Goal: Information Seeking & Learning: Learn about a topic

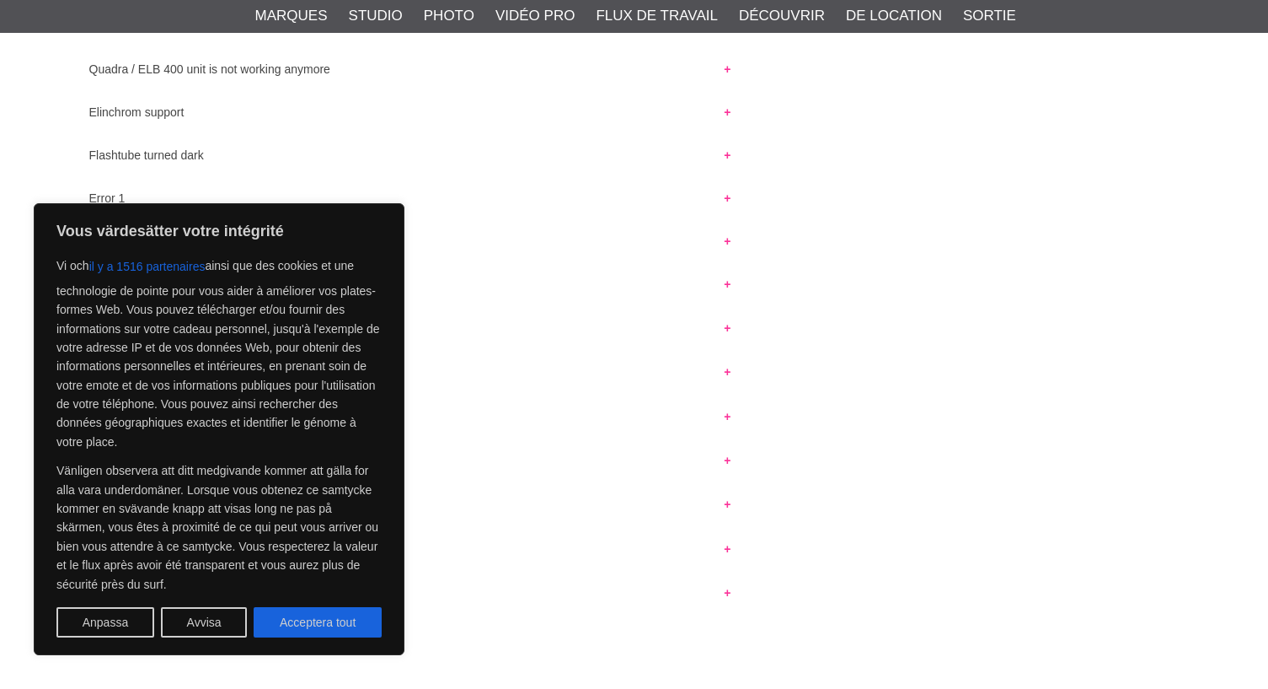
scroll to position [1490, 0]
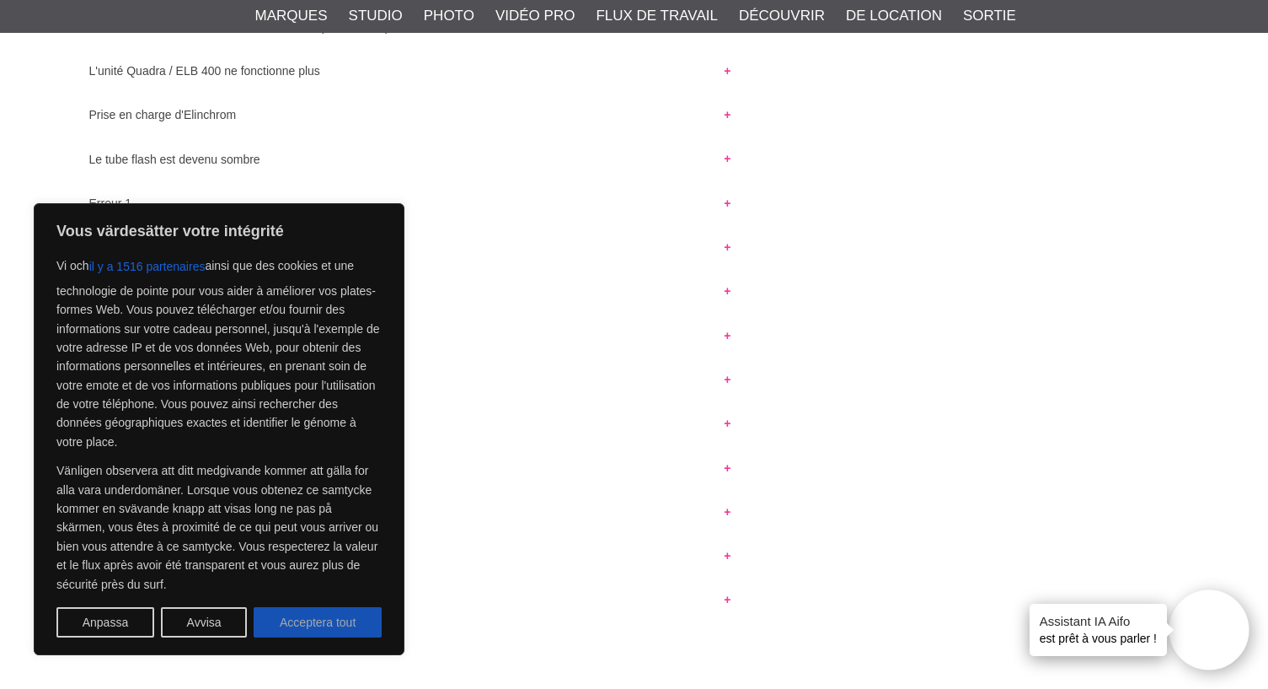
click at [302, 617] on font "Acceptera tout" at bounding box center [318, 622] width 76 height 13
checkbox input "true"
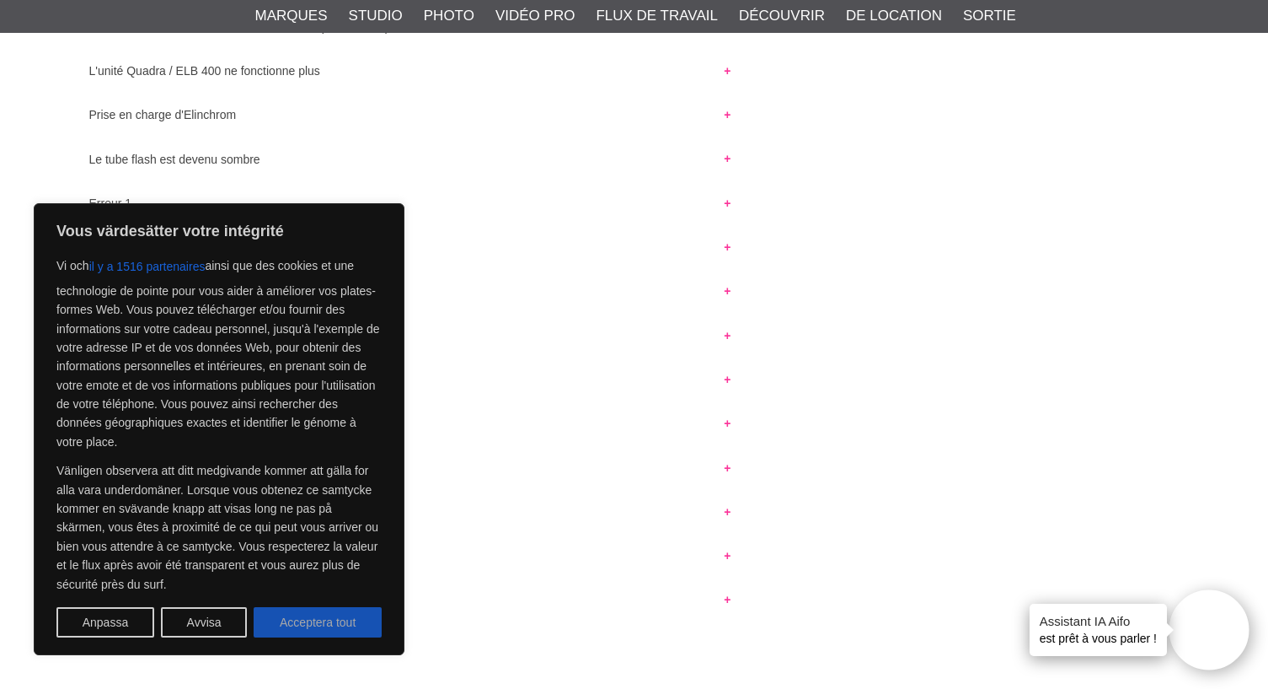
checkbox input "true"
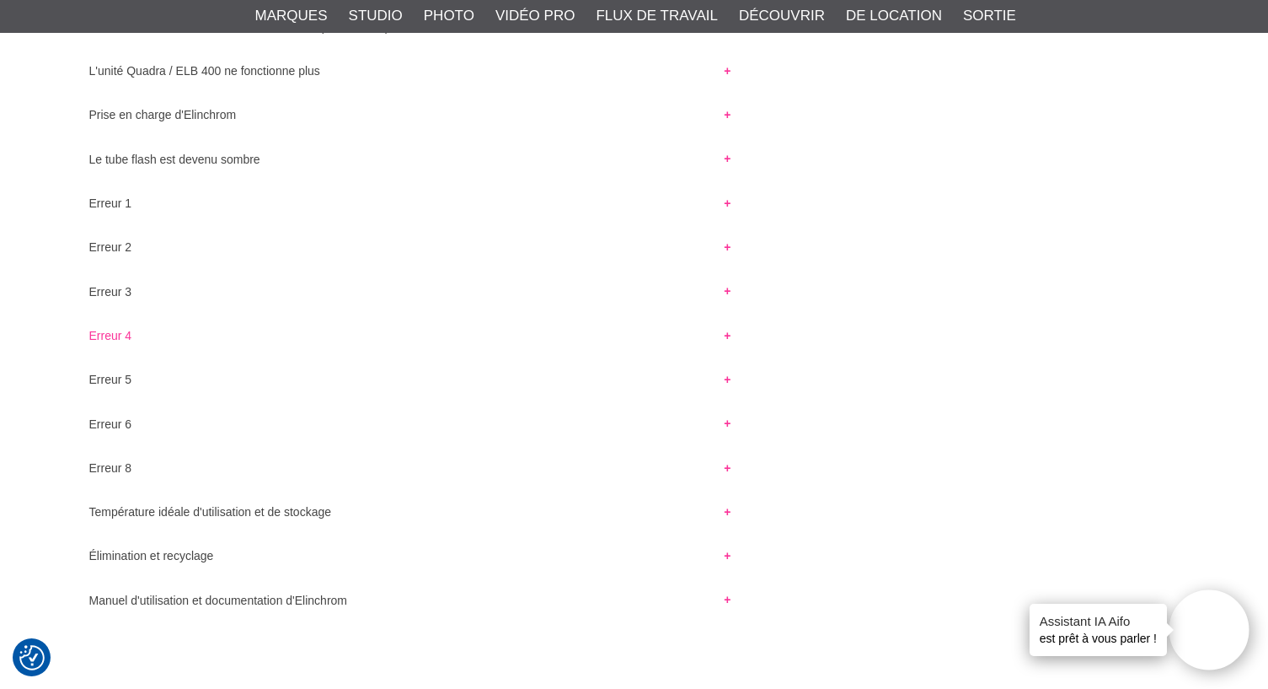
click at [726, 336] on button "Erreur 4" at bounding box center [410, 330] width 673 height 23
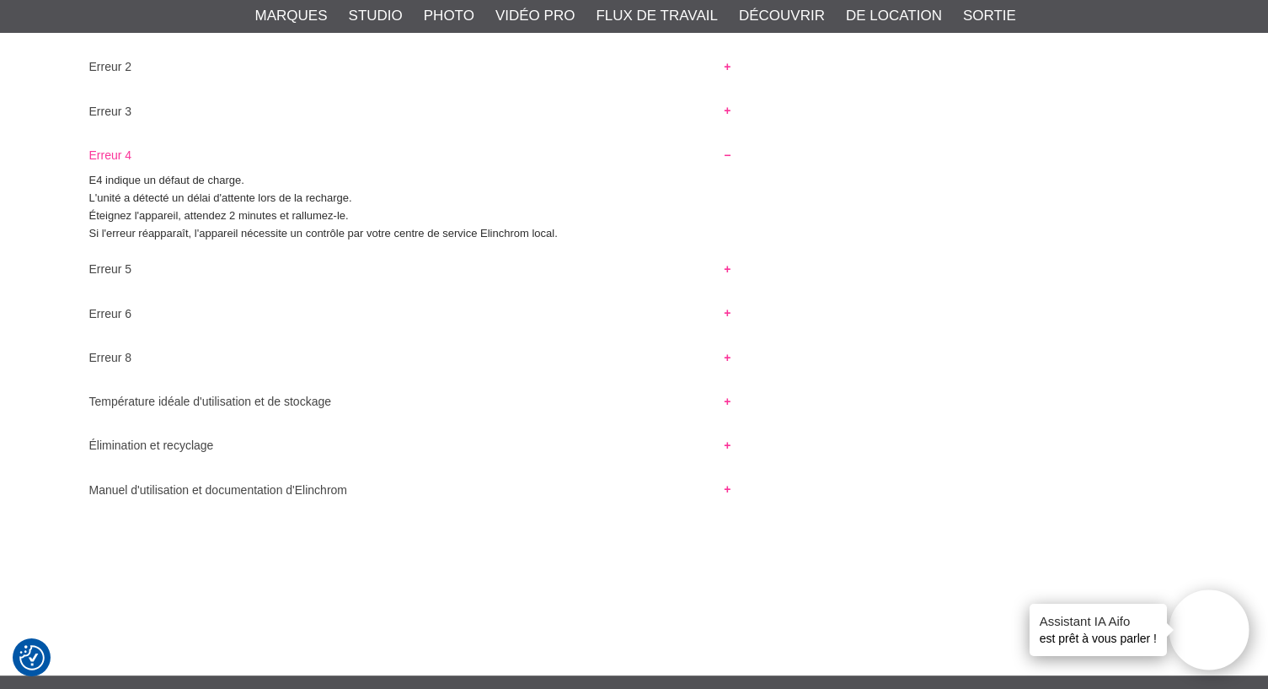
scroll to position [1672, 0]
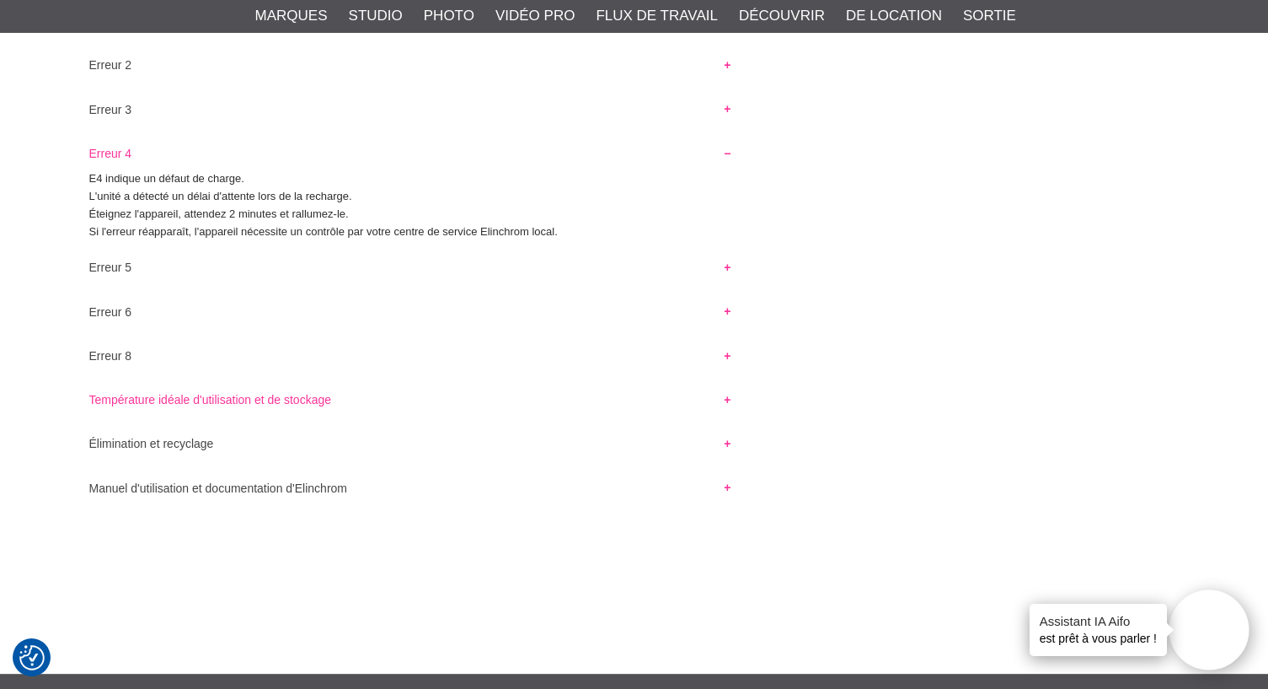
click at [726, 400] on button "Température idéale d'utilisation et de stockage" at bounding box center [410, 394] width 673 height 23
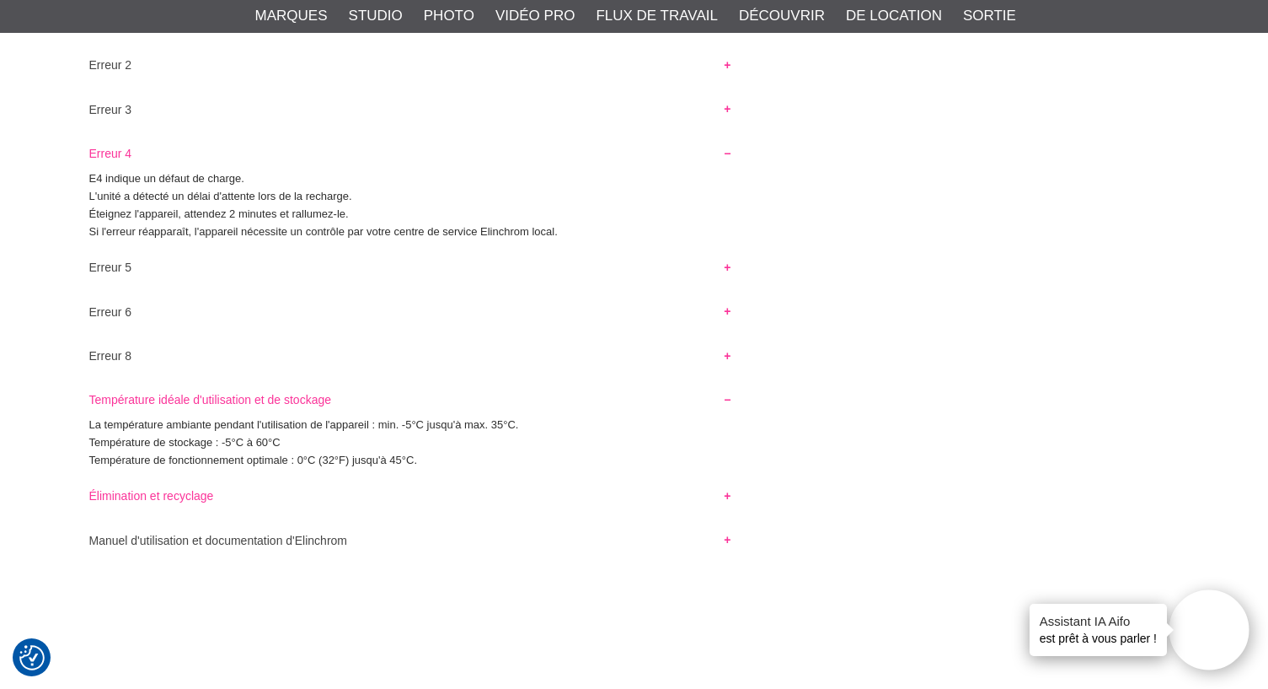
click at [724, 495] on button "Élimination et recyclage" at bounding box center [410, 491] width 673 height 23
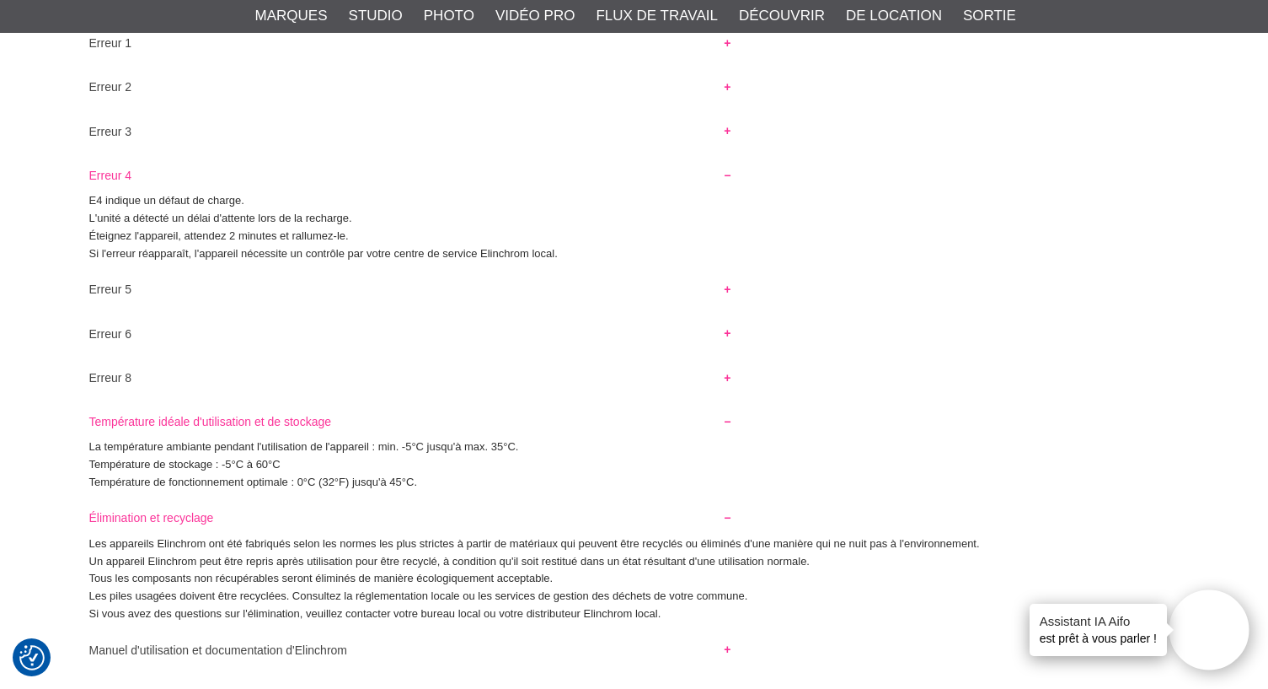
scroll to position [1646, 0]
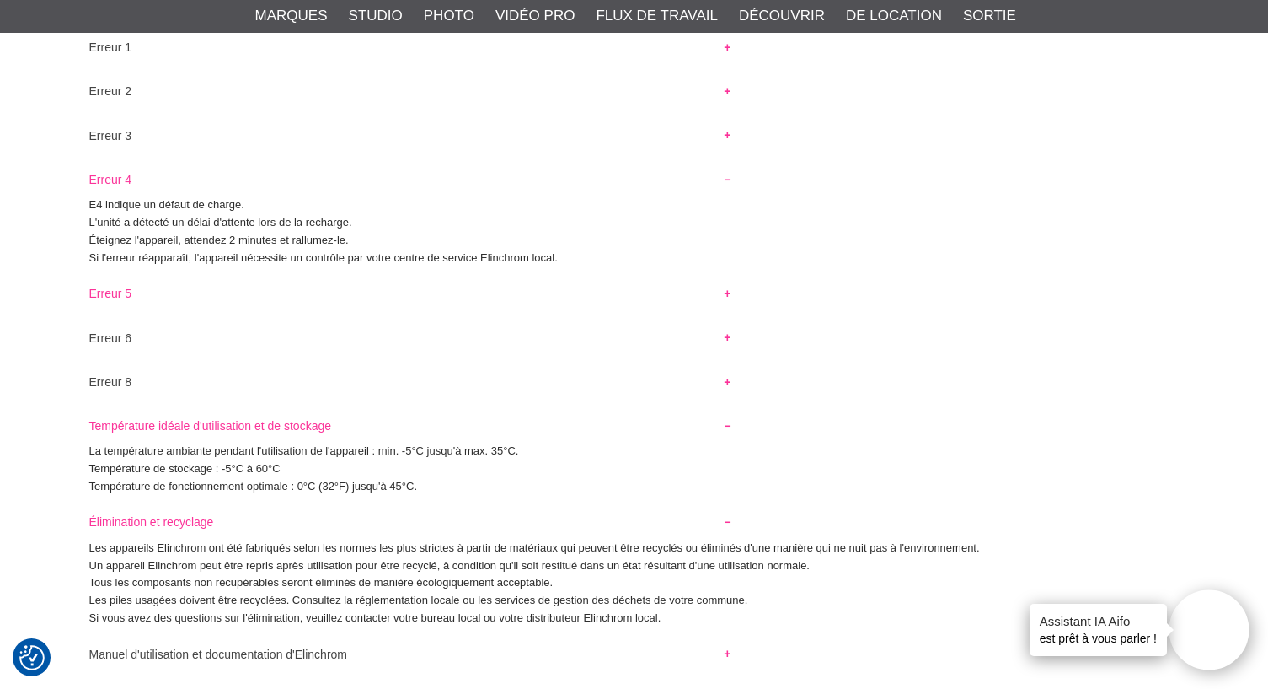
click at [731, 299] on button "Erreur 5" at bounding box center [410, 288] width 673 height 23
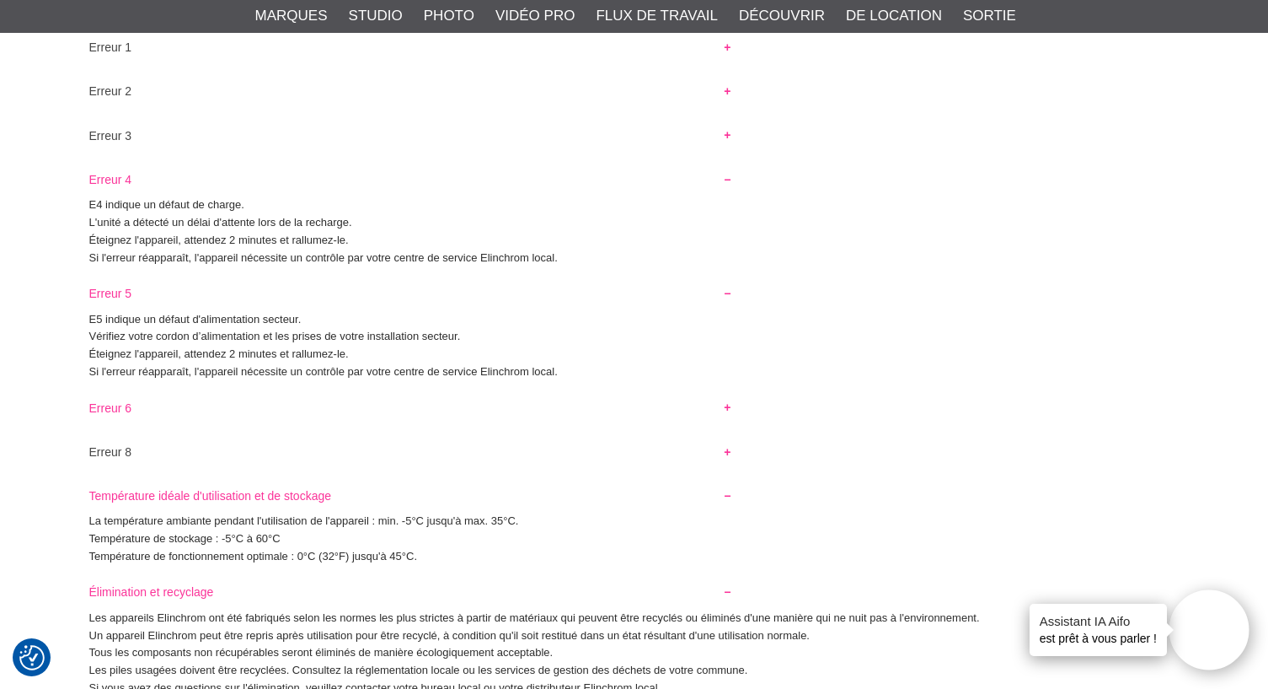
click at [727, 408] on button "Erreur 6" at bounding box center [410, 403] width 673 height 23
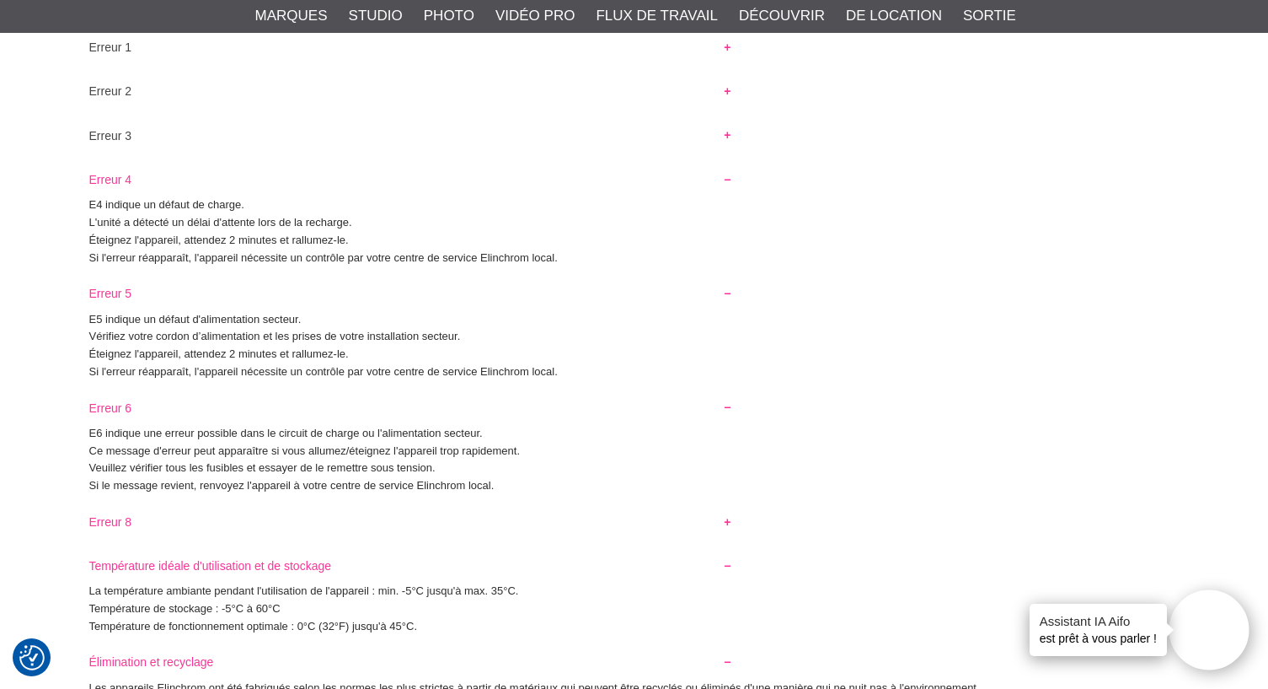
click at [731, 516] on button "Erreur 8" at bounding box center [410, 517] width 673 height 23
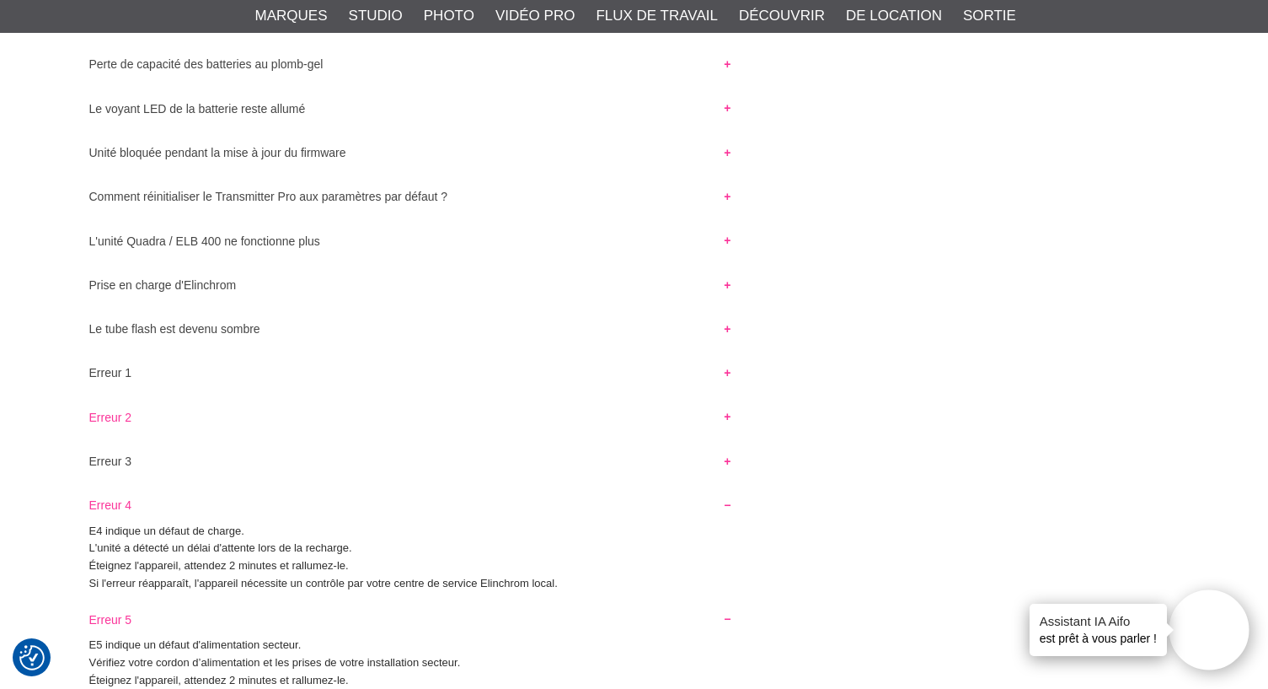
scroll to position [1328, 0]
click at [731, 375] on button "Erreur 1" at bounding box center [410, 368] width 673 height 23
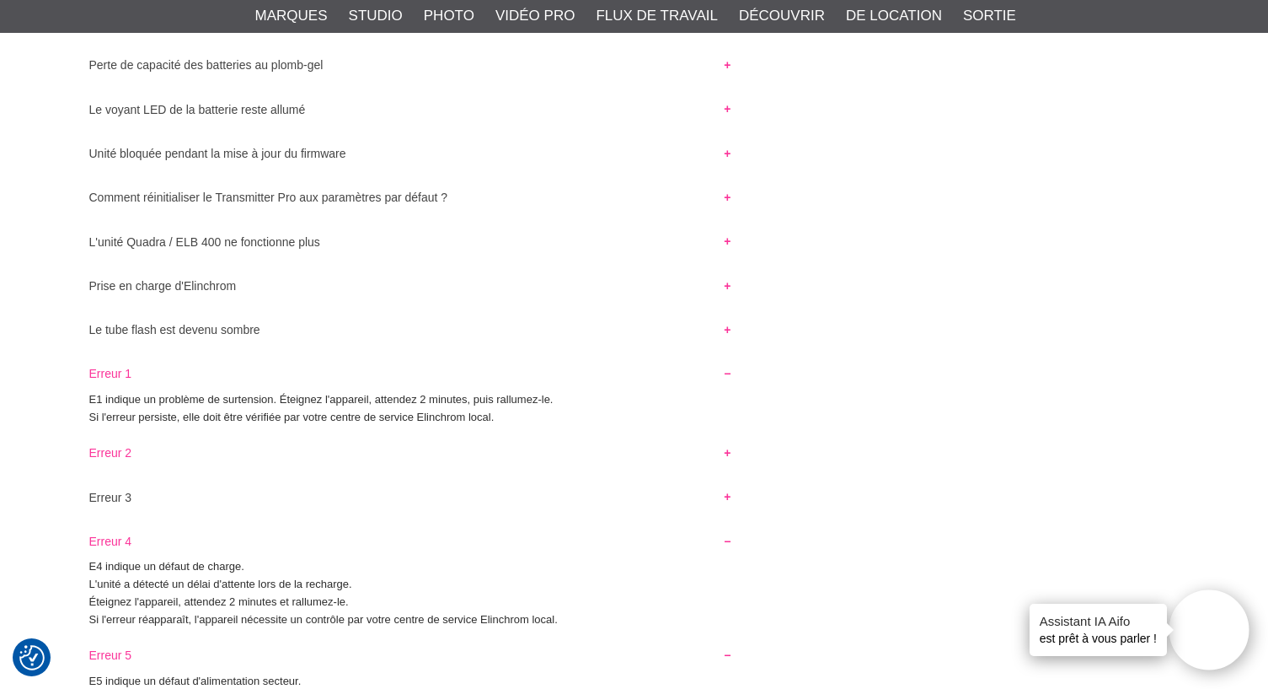
click at [726, 454] on button "Erreur 2" at bounding box center [410, 448] width 673 height 23
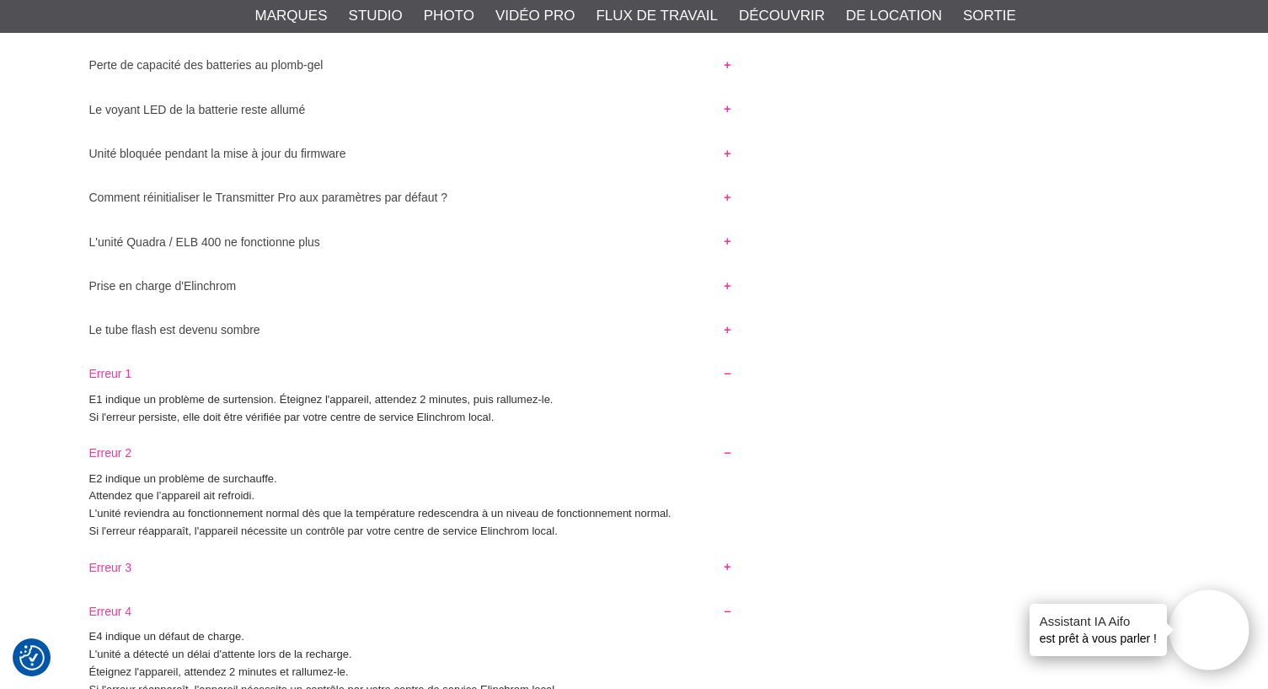
click at [726, 565] on button "Erreur 3" at bounding box center [410, 562] width 673 height 23
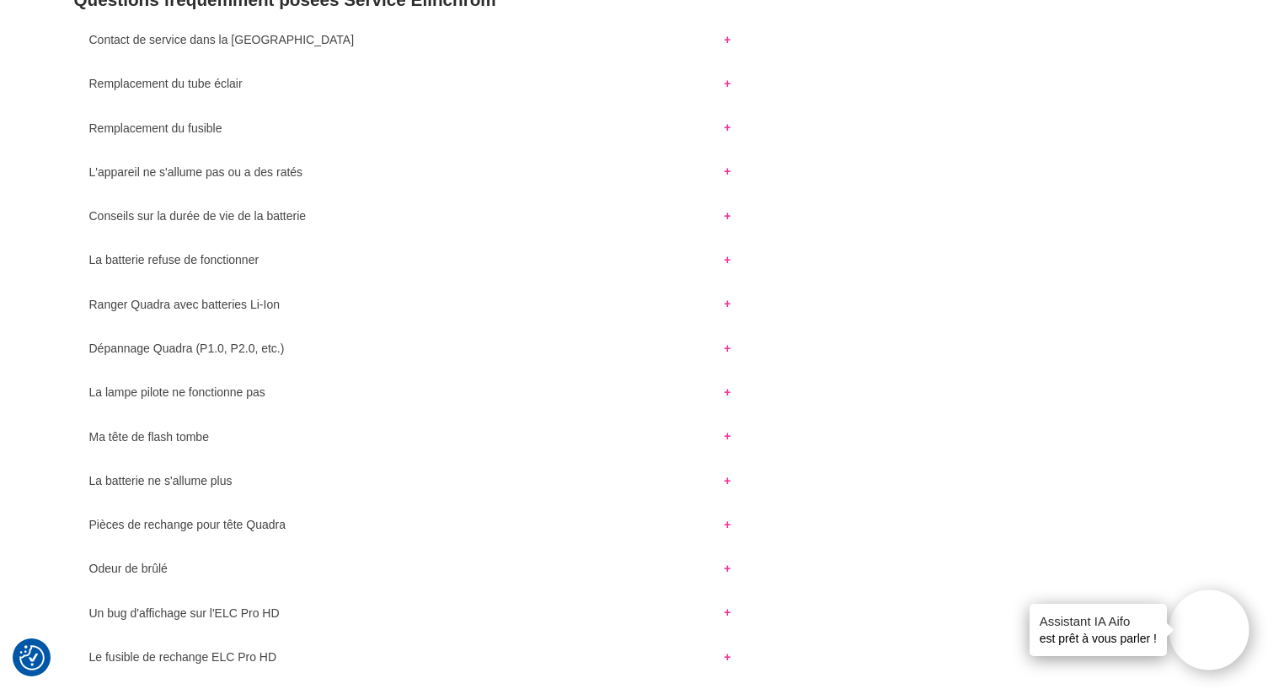
scroll to position [0, 0]
